Goal: Find specific page/section: Find specific page/section

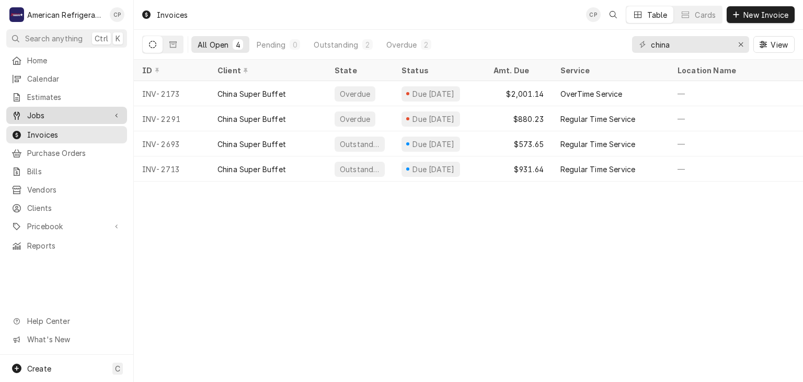
click at [82, 110] on span "Jobs" at bounding box center [66, 115] width 79 height 11
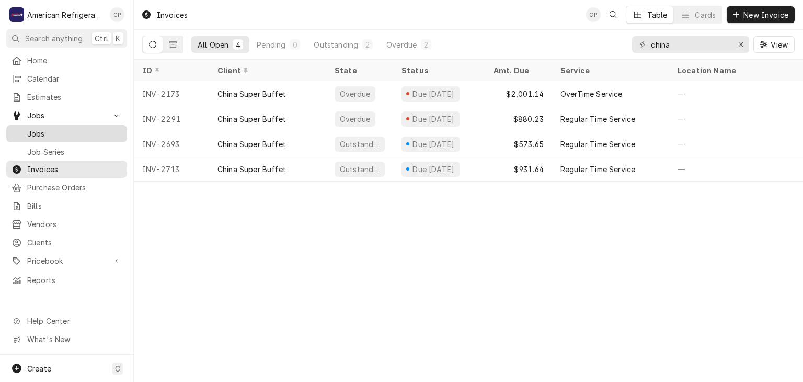
click at [78, 128] on span "Jobs" at bounding box center [74, 133] width 95 height 11
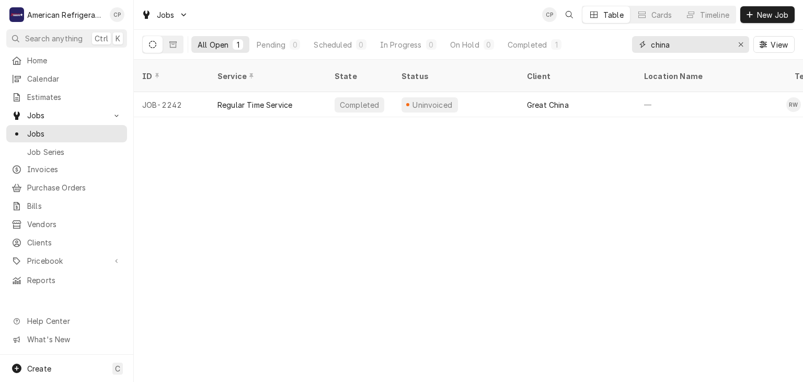
click at [676, 47] on input "china" at bounding box center [690, 44] width 78 height 17
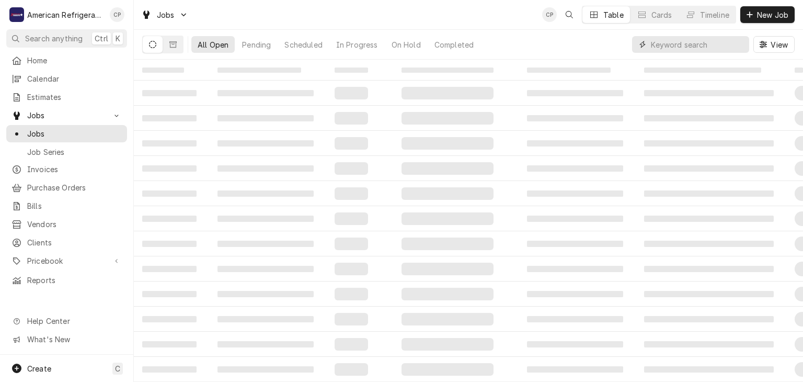
click at [674, 51] on input "Dynamic Content Wrapper" at bounding box center [697, 44] width 93 height 17
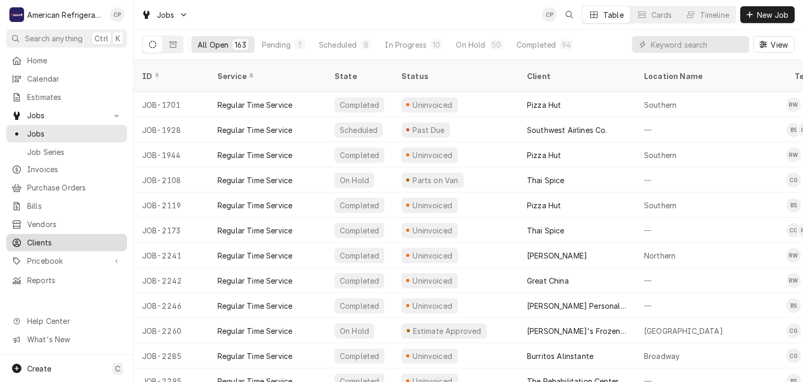
click at [65, 237] on span "Clients" at bounding box center [74, 242] width 95 height 11
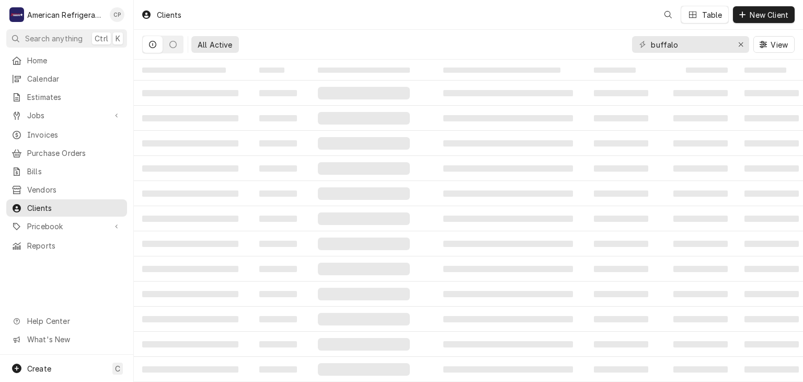
click at [706, 43] on input "buffalo" at bounding box center [690, 44] width 78 height 17
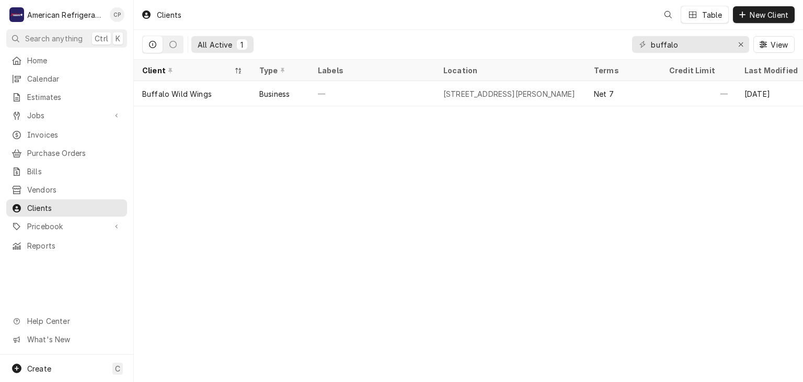
click at [706, 43] on input "buffalo" at bounding box center [690, 44] width 78 height 17
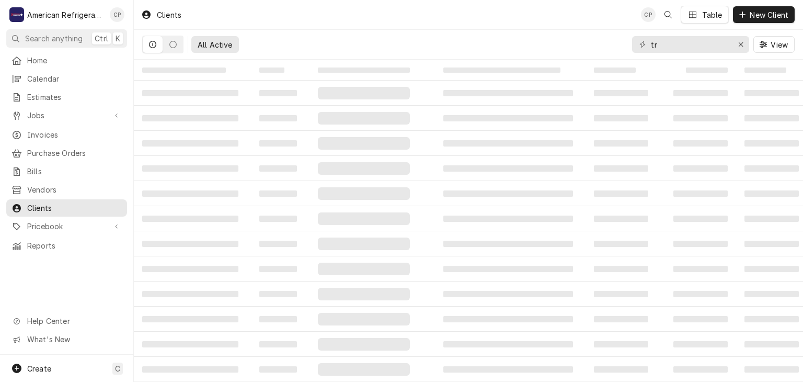
type input "t"
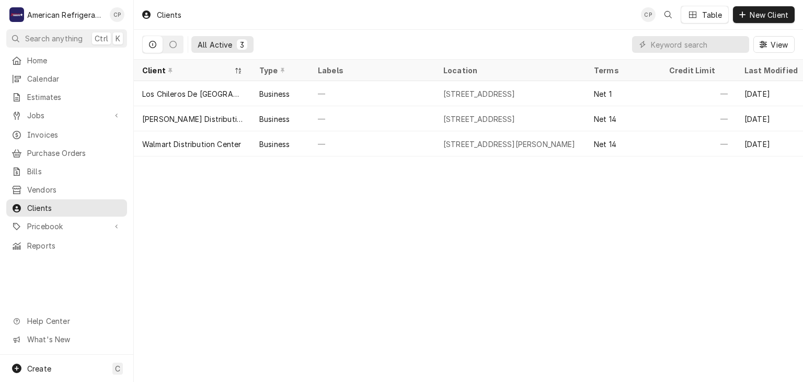
type input "e"
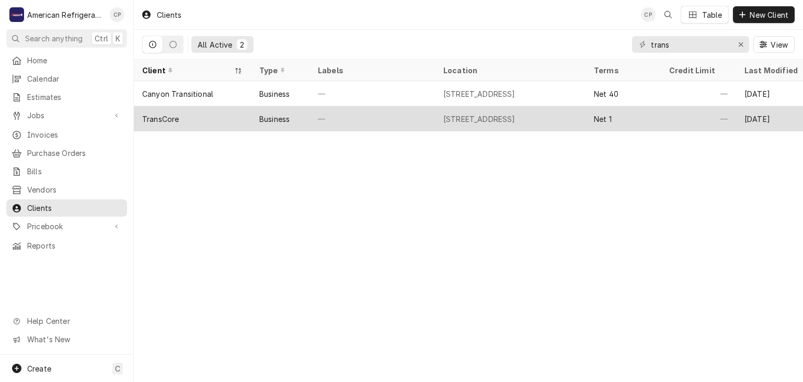
type input "trans"
click at [158, 113] on div "TransCore" at bounding box center [160, 118] width 37 height 11
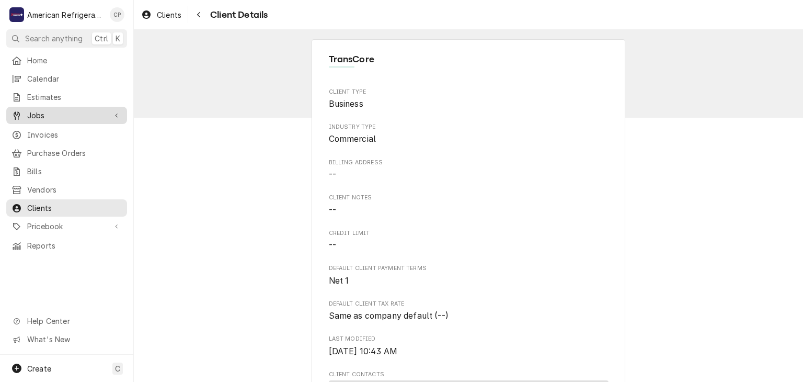
click at [155, 84] on div "A American Refrigeration LLC CP Search anything Ctrl K Home Calendar Estimates …" at bounding box center [401, 191] width 803 height 382
click at [82, 110] on span "Jobs" at bounding box center [66, 115] width 79 height 11
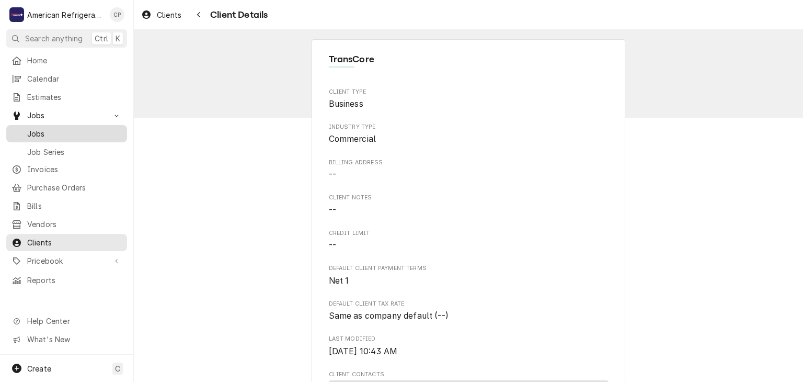
click at [81, 130] on span "Jobs" at bounding box center [74, 133] width 95 height 11
